Goal: Information Seeking & Learning: Check status

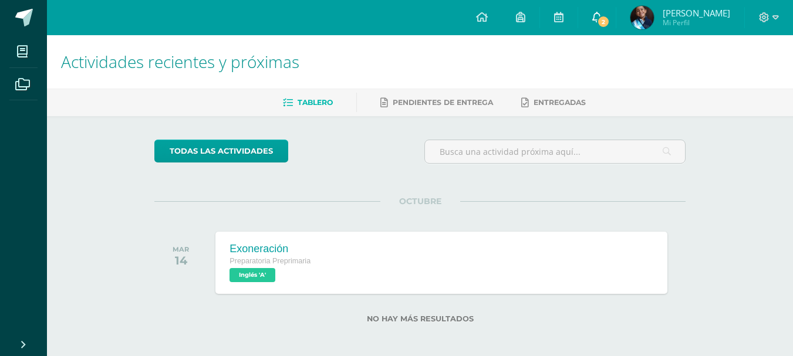
click at [610, 22] on span "2" at bounding box center [603, 21] width 13 height 13
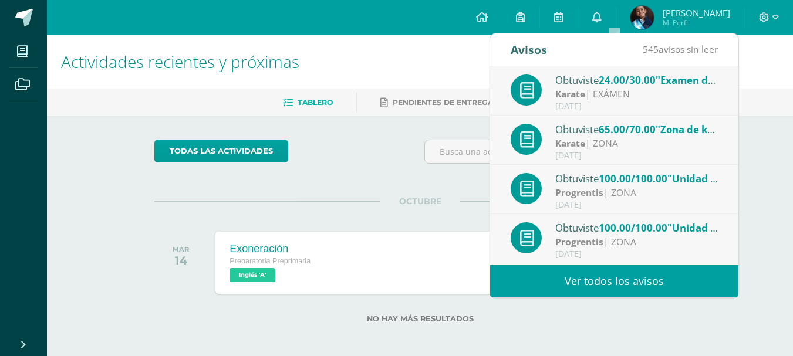
click at [613, 88] on div "Karate | EXÁMEN" at bounding box center [636, 93] width 163 height 13
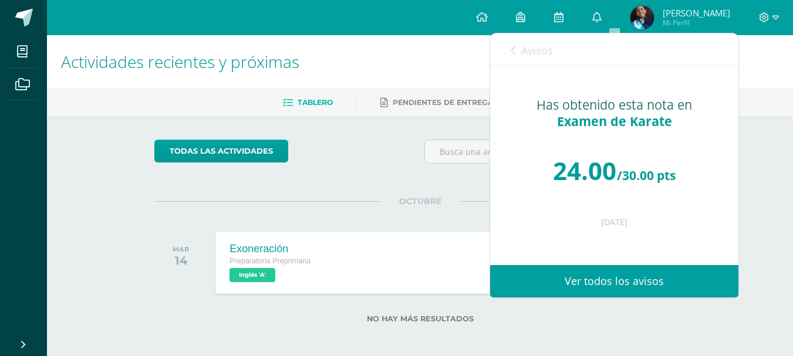
click at [602, 283] on link "Ver todos los avisos" at bounding box center [614, 281] width 248 height 32
click at [605, 10] on link "0" at bounding box center [597, 17] width 38 height 35
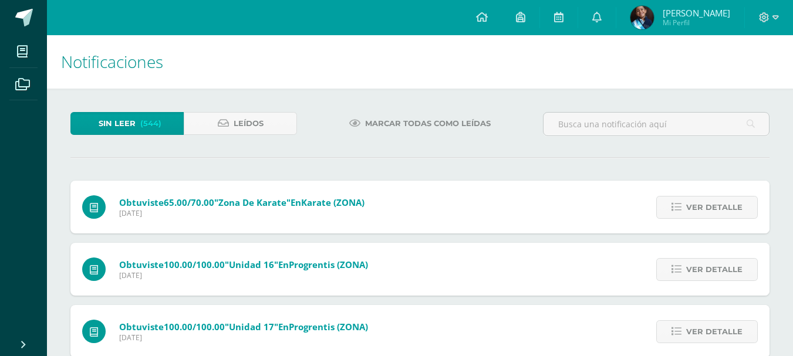
click at [649, 10] on img at bounding box center [641, 17] width 23 height 23
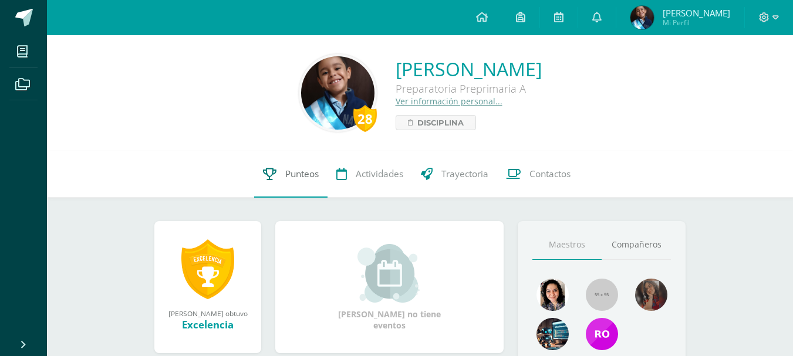
click at [302, 173] on span "Punteos" at bounding box center [301, 174] width 33 height 12
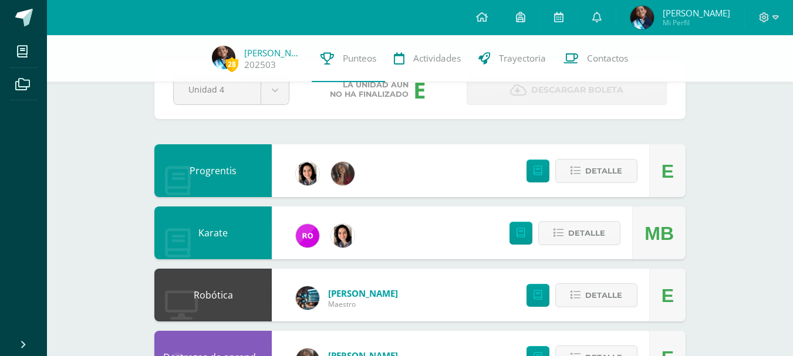
scroll to position [59, 0]
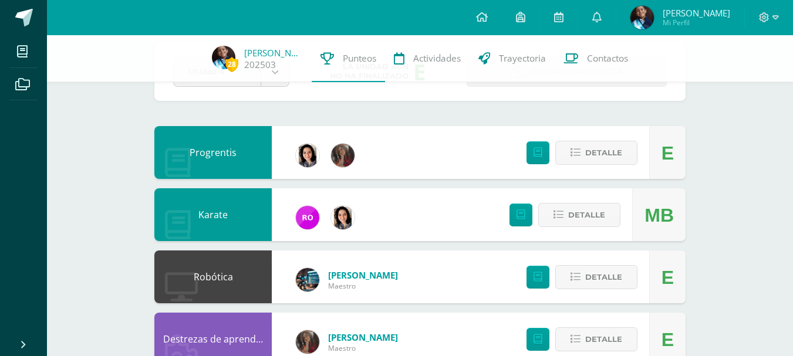
click at [460, 218] on div "Karate MB Detalle" at bounding box center [419, 214] width 531 height 53
click at [597, 212] on span "Detalle" at bounding box center [586, 215] width 37 height 22
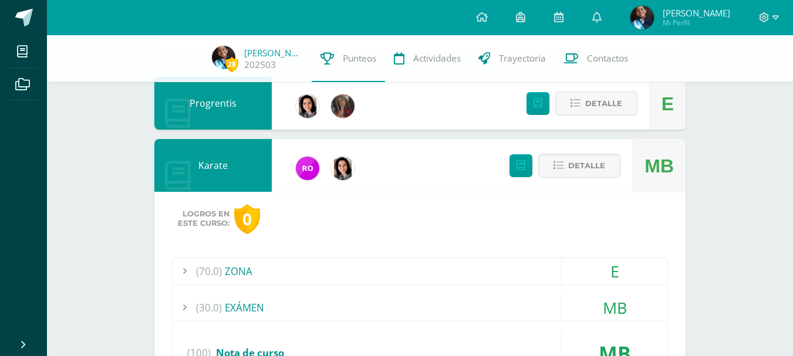
scroll to position [176, 0]
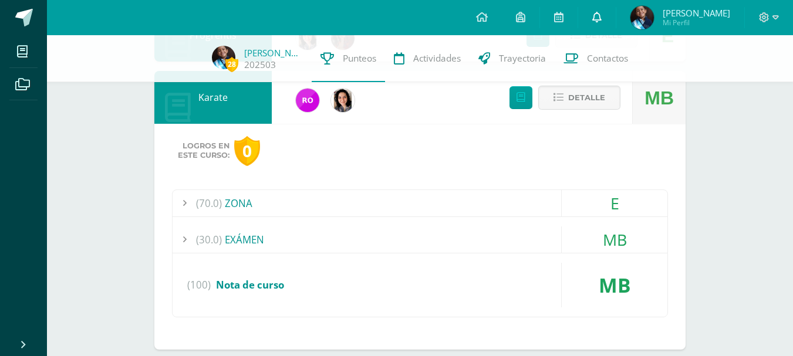
click at [616, 9] on link at bounding box center [597, 17] width 38 height 35
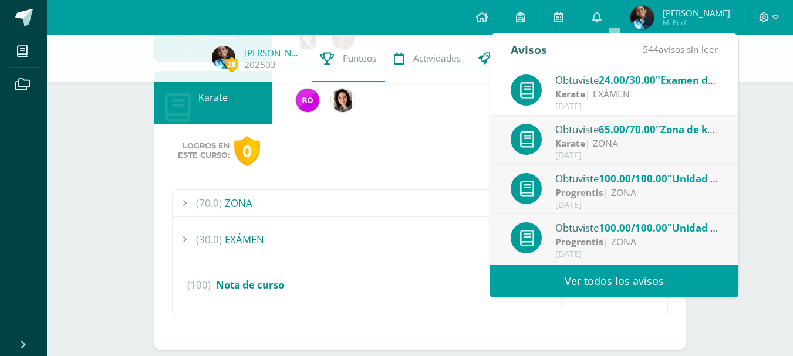
click at [631, 135] on span "65.00/70.00" at bounding box center [627, 129] width 57 height 13
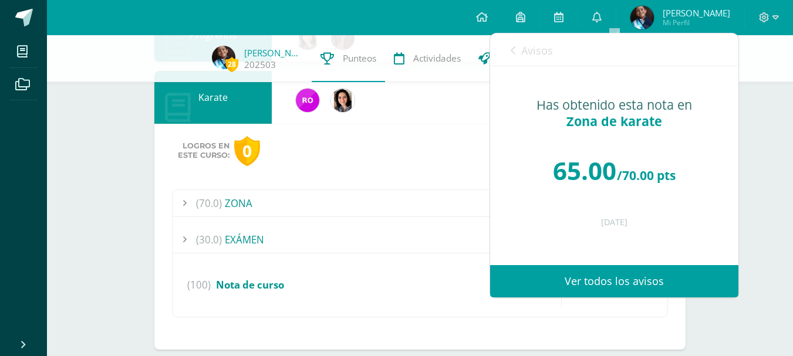
click at [616, 300] on div "MB" at bounding box center [615, 285] width 106 height 45
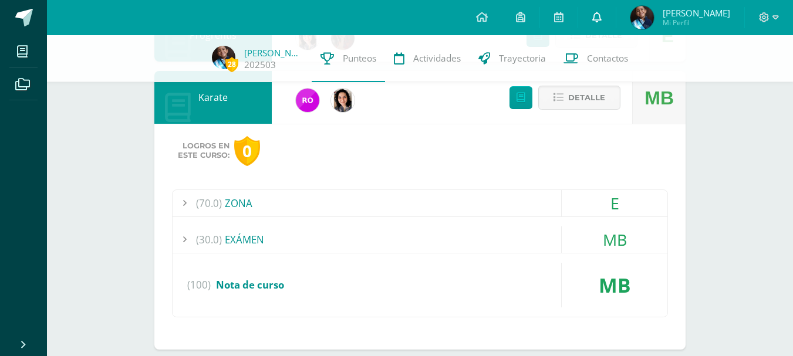
click at [616, 15] on link at bounding box center [597, 17] width 38 height 35
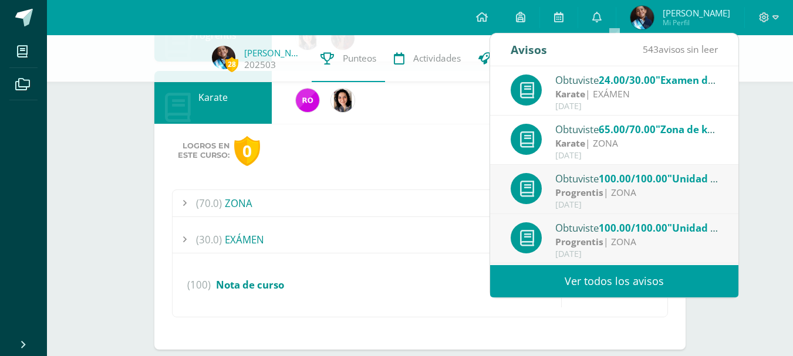
click at [627, 148] on div "Karate | ZONA" at bounding box center [636, 143] width 163 height 13
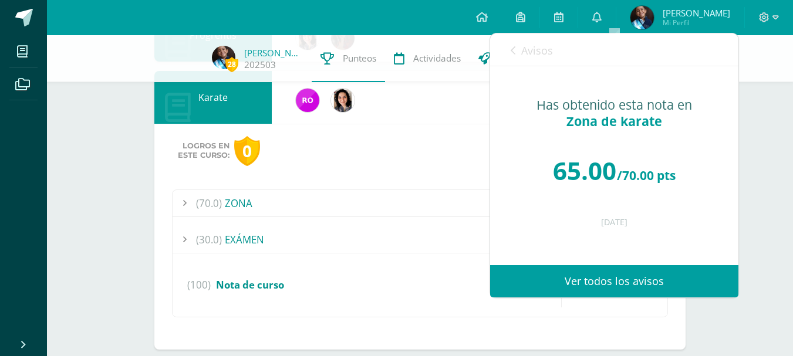
click at [590, 281] on link "Ver todos los avisos" at bounding box center [614, 281] width 248 height 32
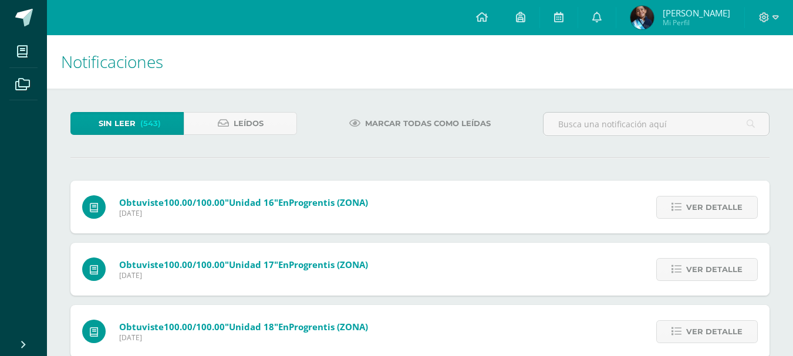
click at [159, 122] on span "(543)" at bounding box center [150, 124] width 21 height 22
click at [602, 13] on icon at bounding box center [596, 17] width 9 height 11
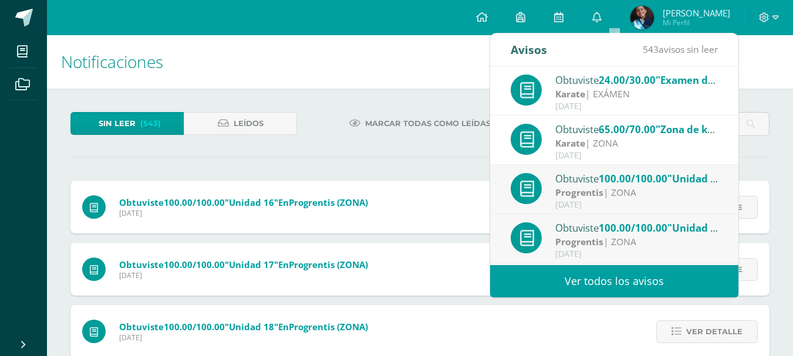
click at [604, 89] on div "Karate | EXÁMEN" at bounding box center [636, 93] width 163 height 13
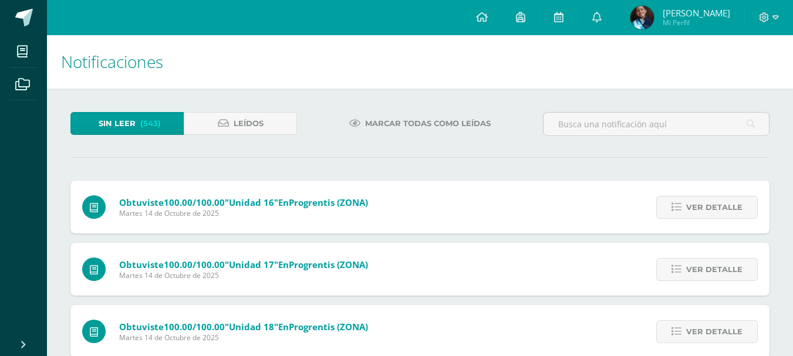
click at [654, 22] on img at bounding box center [641, 17] width 23 height 23
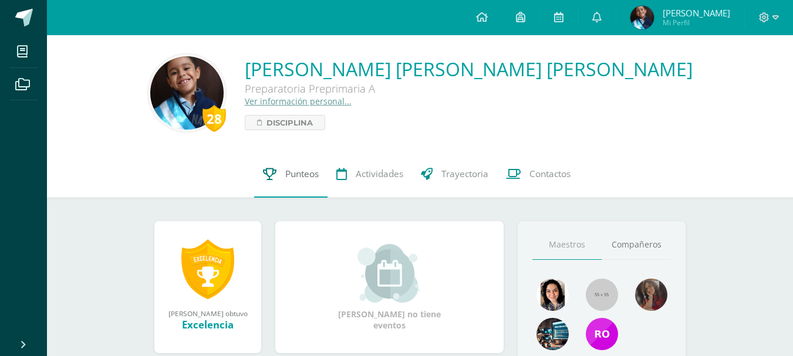
click at [301, 167] on link "Punteos" at bounding box center [290, 174] width 73 height 47
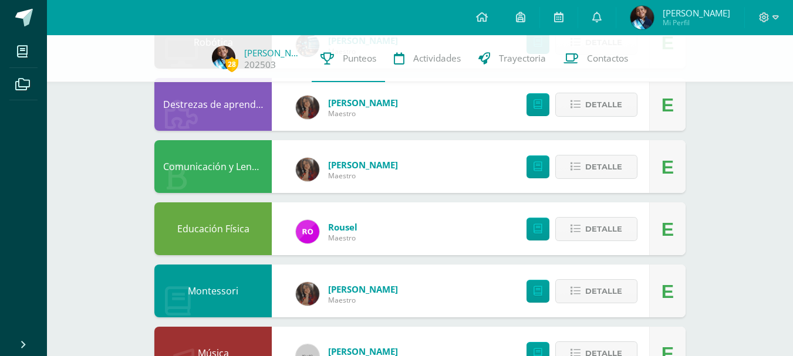
scroll to position [117, 0]
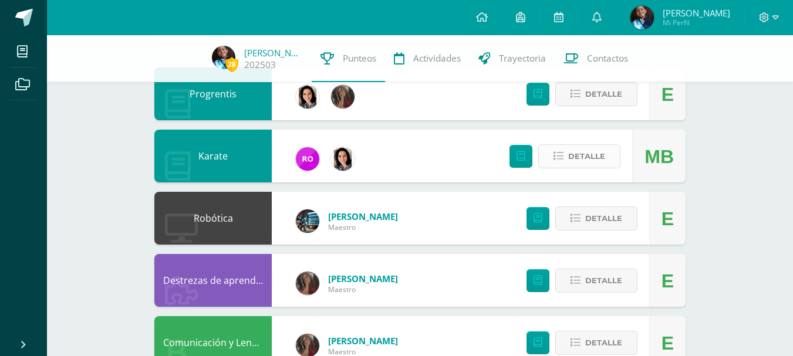
click at [561, 157] on icon at bounding box center [558, 156] width 10 height 10
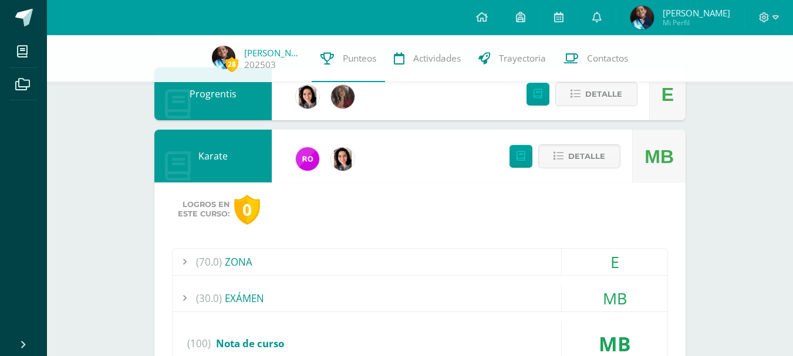
scroll to position [235, 0]
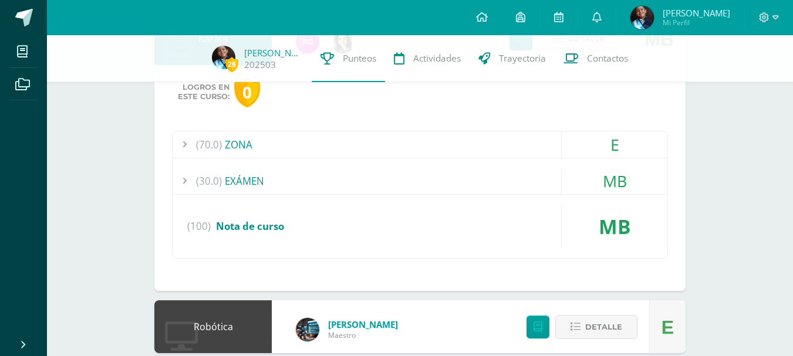
click at [249, 179] on div "(30.0) EXÁMEN" at bounding box center [420, 181] width 495 height 26
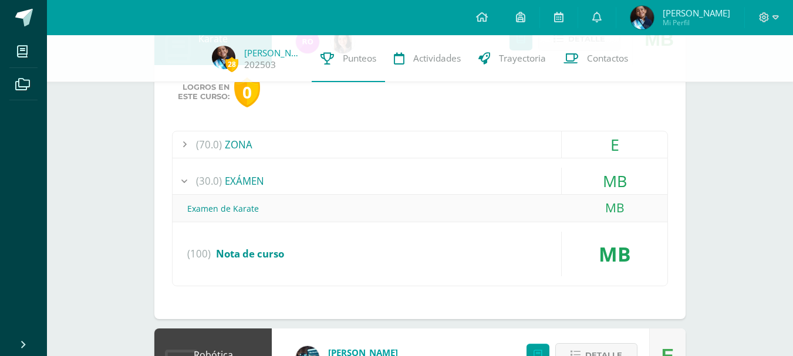
click at [238, 205] on div "Examen de Karate" at bounding box center [420, 208] width 495 height 26
click at [232, 208] on div "Examen de Karate" at bounding box center [420, 208] width 495 height 26
click at [623, 210] on div "MB" at bounding box center [615, 208] width 106 height 26
click at [616, 15] on link at bounding box center [597, 17] width 38 height 35
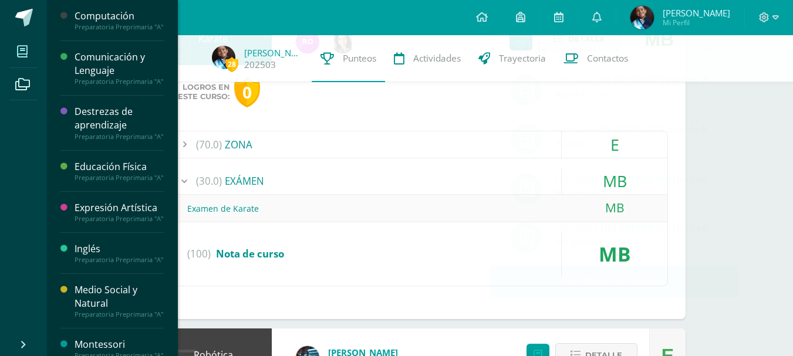
click at [25, 52] on icon at bounding box center [22, 52] width 11 height 12
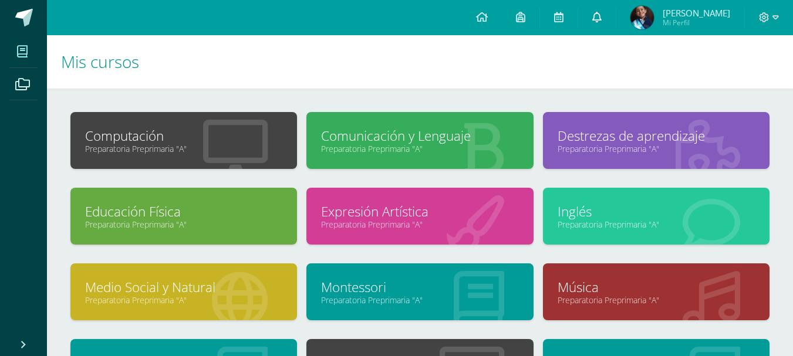
click at [611, 11] on link at bounding box center [597, 17] width 38 height 35
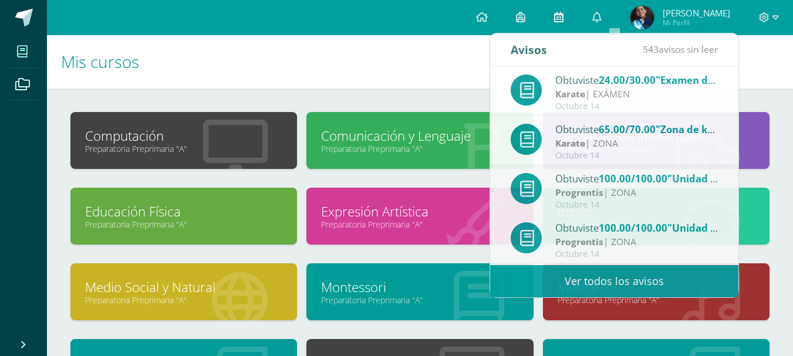
click at [563, 13] on icon at bounding box center [558, 17] width 9 height 11
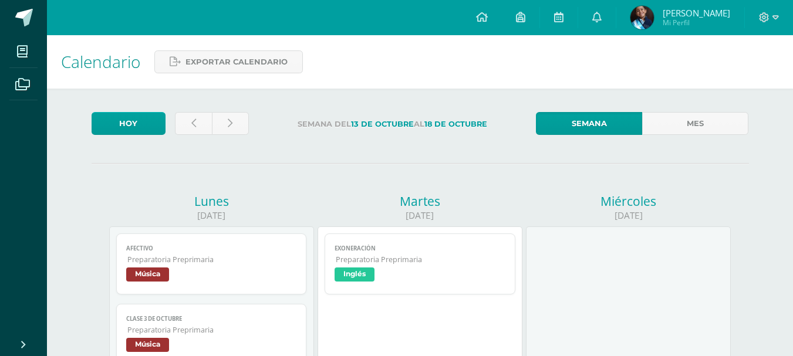
click at [602, 16] on icon at bounding box center [596, 17] width 9 height 11
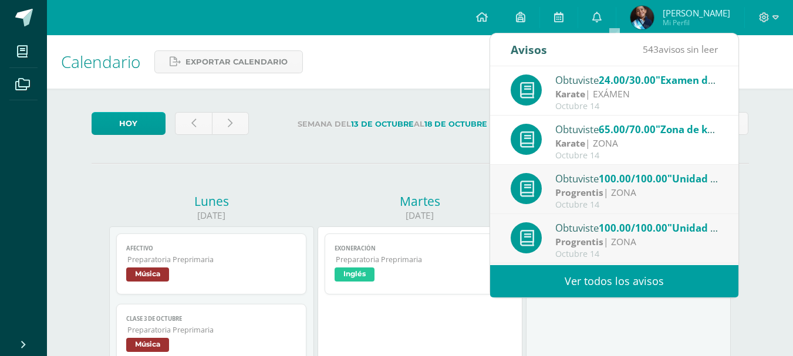
click at [672, 98] on div "Karate | EXÁMEN" at bounding box center [636, 93] width 163 height 13
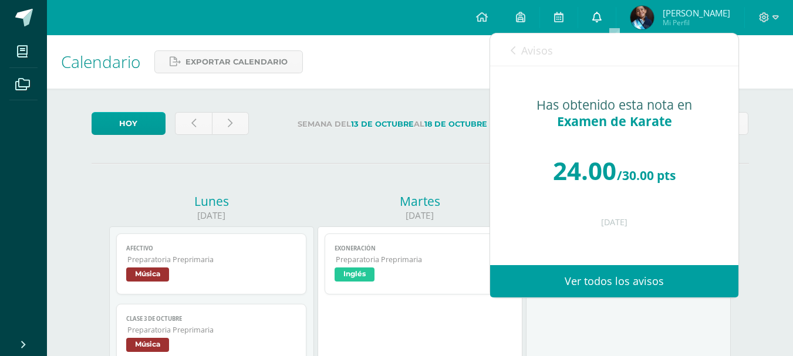
click at [602, 12] on icon at bounding box center [596, 17] width 9 height 11
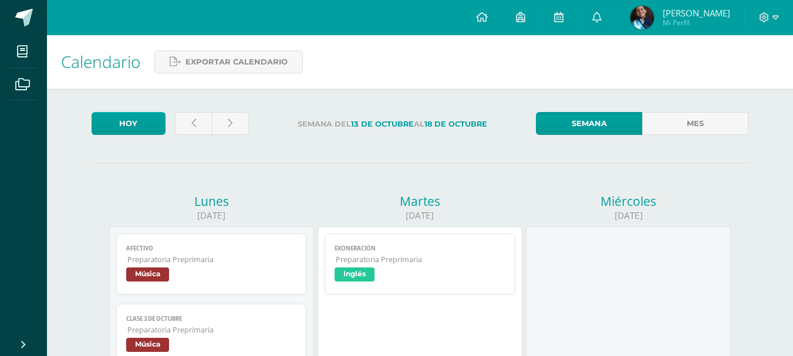
click at [219, 18] on div "Configuración Cerrar sesión Josué Daniel Mi Perfil Mis accesos directos Aprende…" at bounding box center [420, 17] width 746 height 35
click at [654, 18] on img at bounding box center [641, 17] width 23 height 23
click at [684, 18] on span "Mi Perfil" at bounding box center [696, 23] width 67 height 10
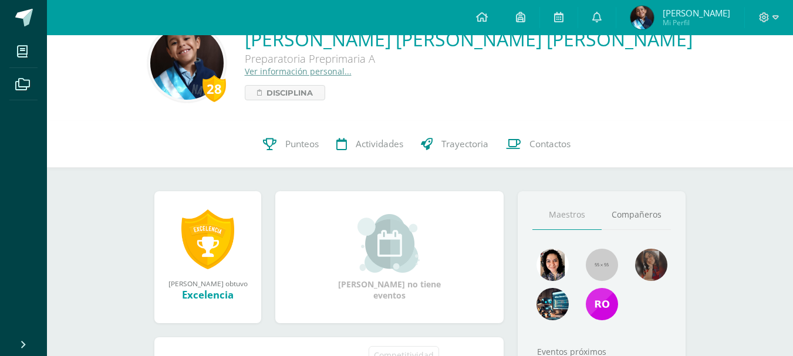
scroll to position [28, 0]
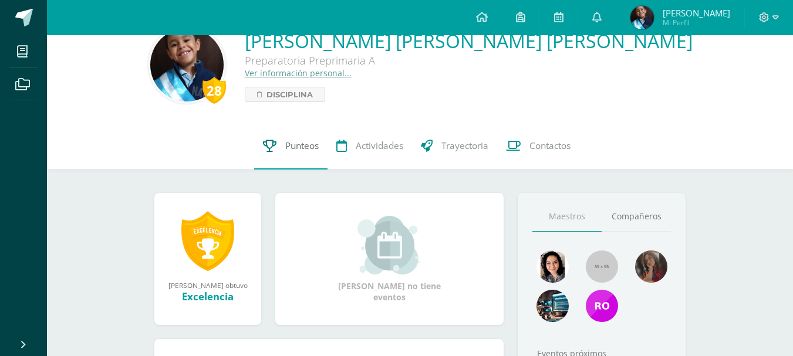
click at [279, 146] on link "Punteos" at bounding box center [290, 146] width 73 height 47
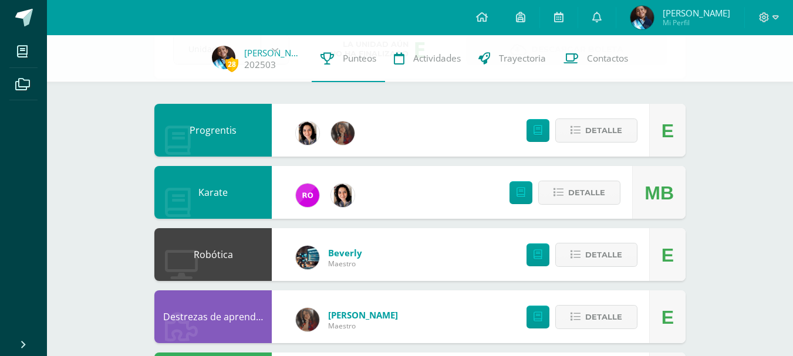
scroll to position [117, 0]
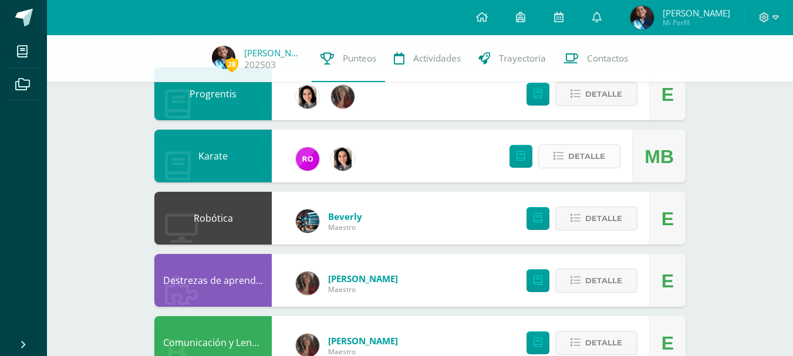
click at [570, 163] on span "Detalle" at bounding box center [586, 157] width 37 height 22
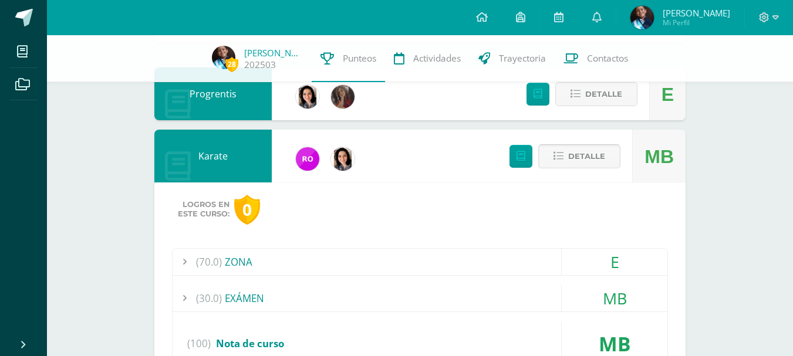
click at [566, 161] on button "Detalle" at bounding box center [579, 156] width 82 height 24
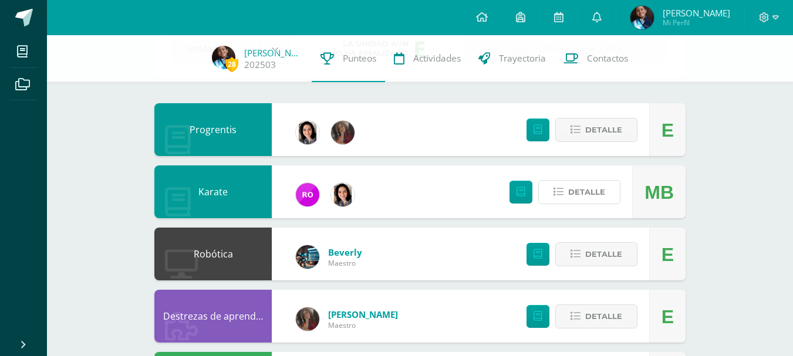
scroll to position [61, 0]
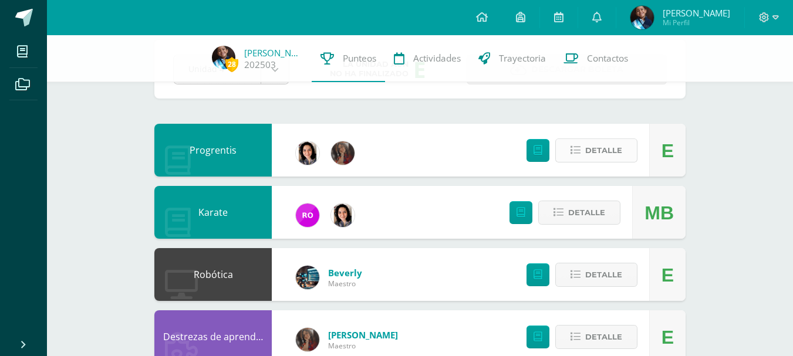
click at [600, 154] on span "Detalle" at bounding box center [603, 151] width 37 height 22
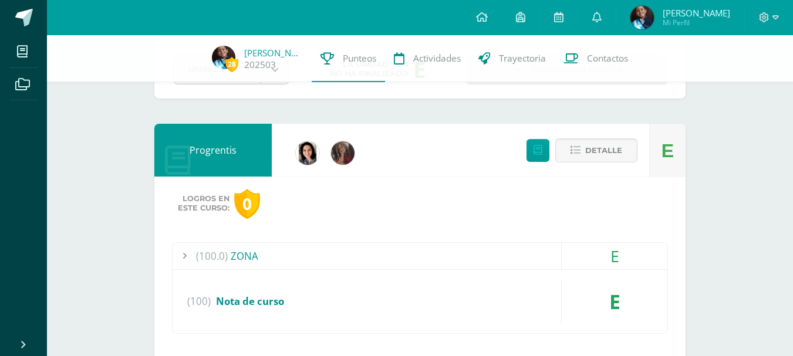
click at [241, 256] on div "(100.0) ZONA" at bounding box center [420, 256] width 495 height 26
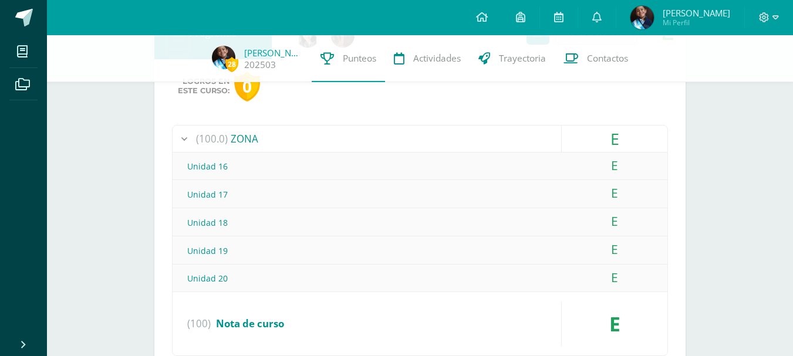
scroll to position [237, 0]
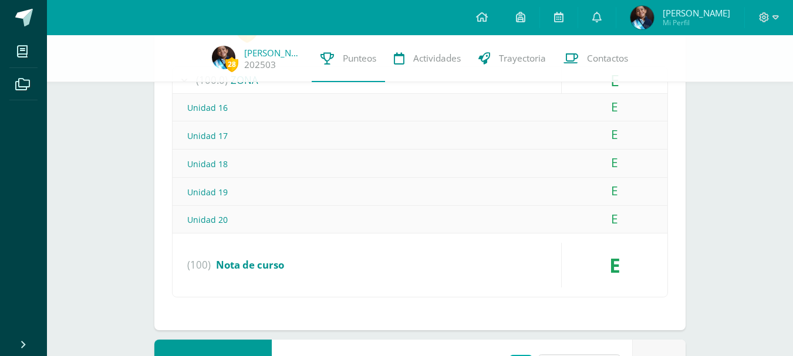
click at [278, 265] on span "Nota de curso" at bounding box center [250, 264] width 68 height 13
